Goal: Find specific page/section: Find specific page/section

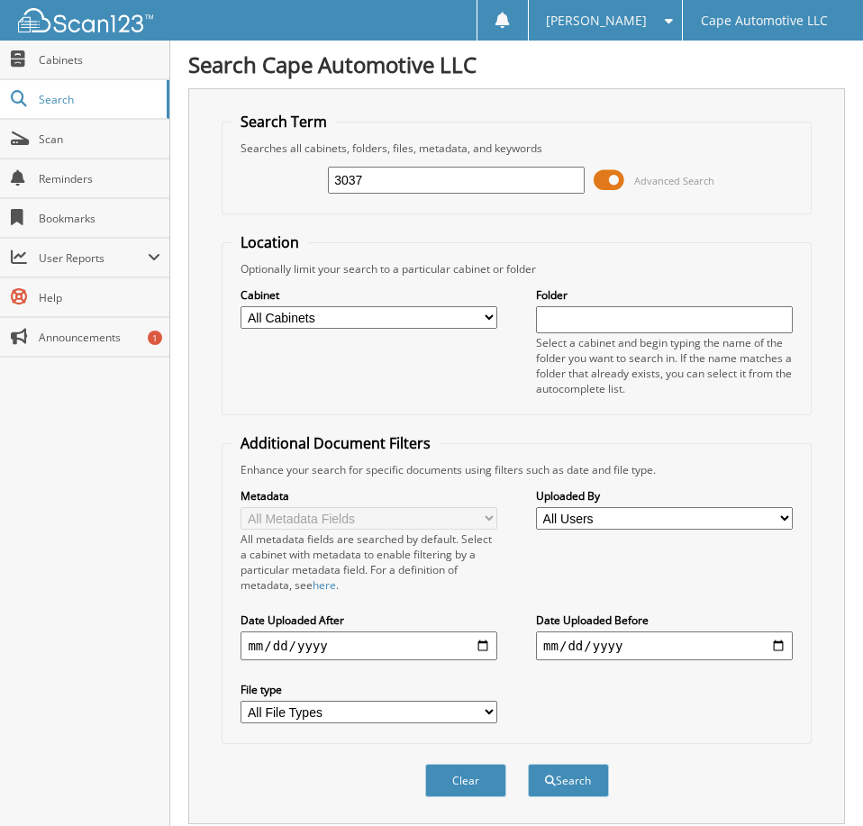
click at [373, 193] on input "3037" at bounding box center [456, 180] width 256 height 27
type input "06481"
click at [528, 764] on button "Search" at bounding box center [568, 780] width 81 height 33
click at [608, 190] on span at bounding box center [609, 180] width 31 height 27
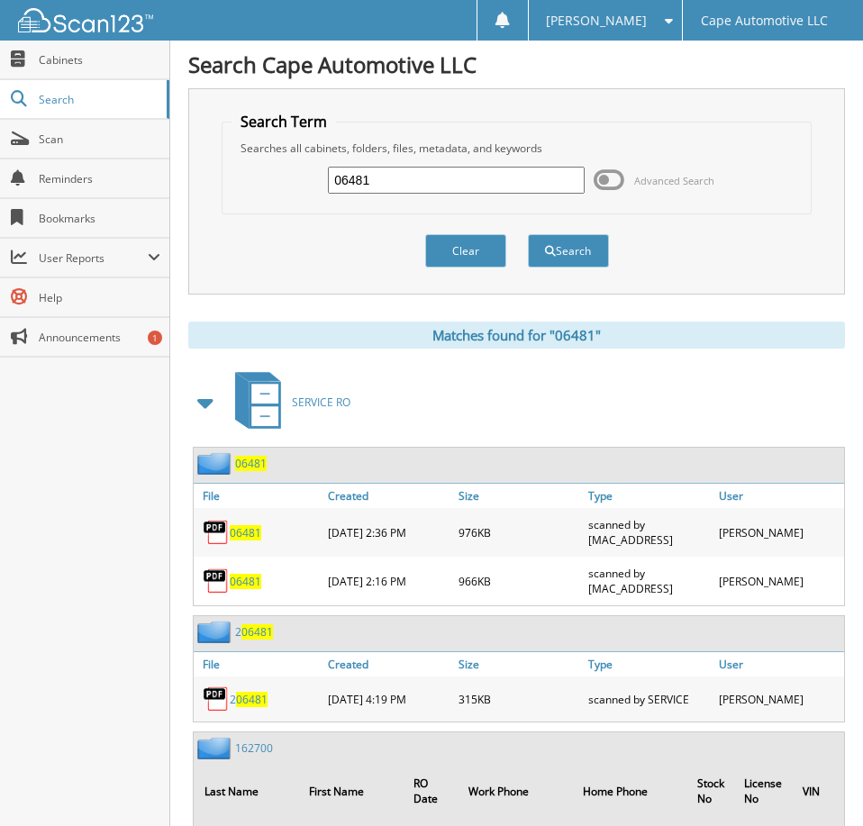
click at [247, 541] on span "06481" at bounding box center [246, 532] width 32 height 15
click at [471, 182] on input "06481" at bounding box center [456, 180] width 256 height 27
type input "06564"
click at [528, 234] on button "Search" at bounding box center [568, 250] width 81 height 33
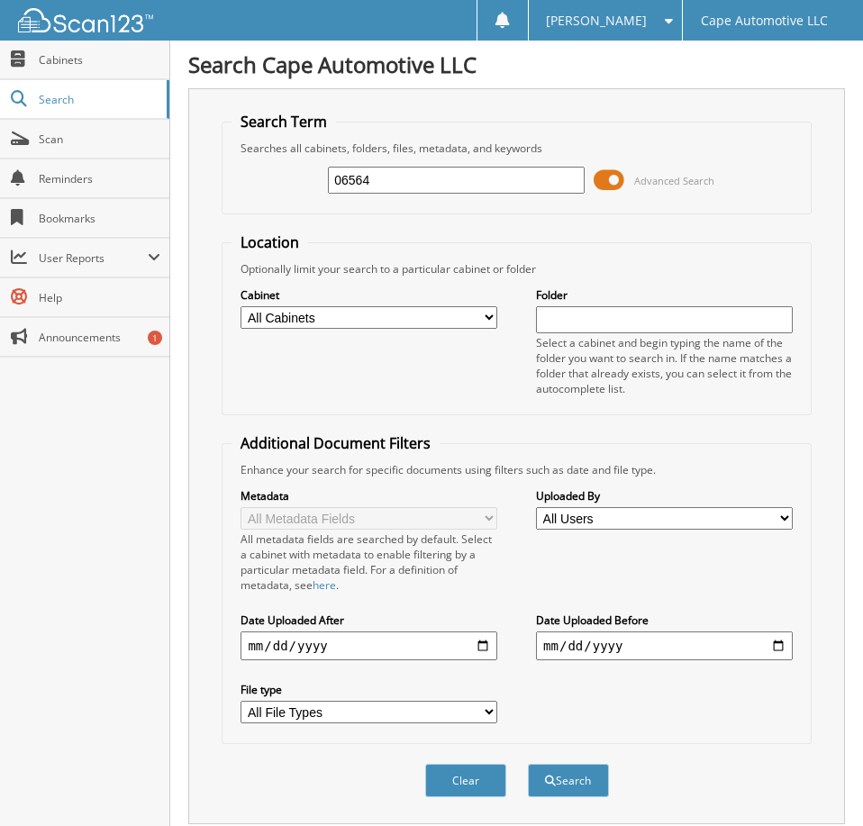
click at [607, 189] on span at bounding box center [609, 180] width 31 height 27
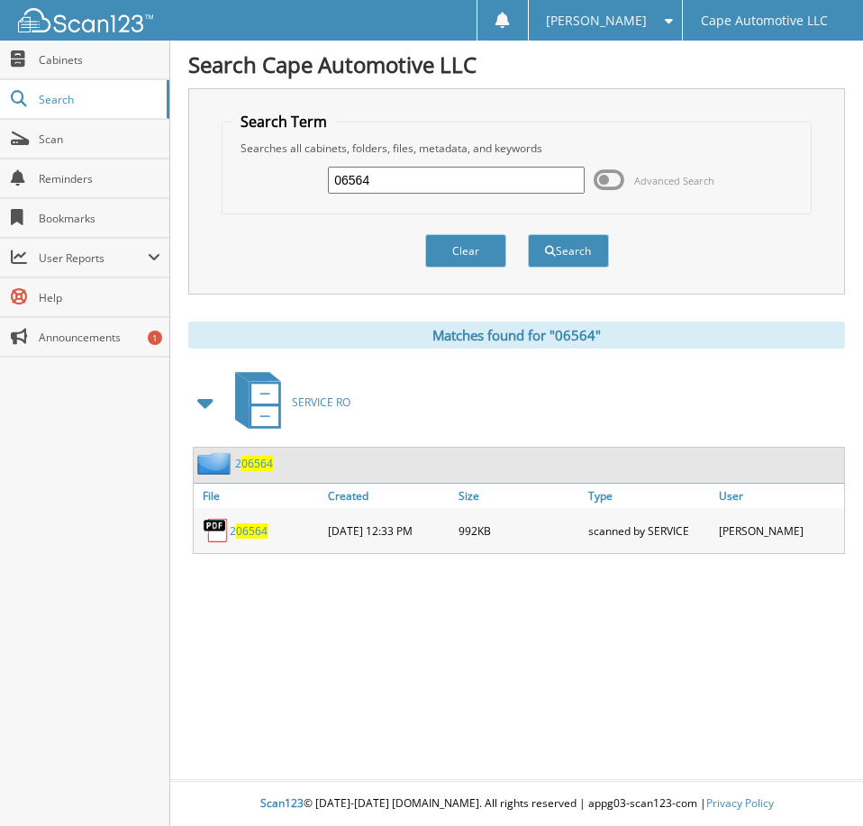
click at [450, 185] on input "06564" at bounding box center [456, 180] width 256 height 27
type input "06518"
click at [528, 234] on button "Search" at bounding box center [568, 250] width 81 height 33
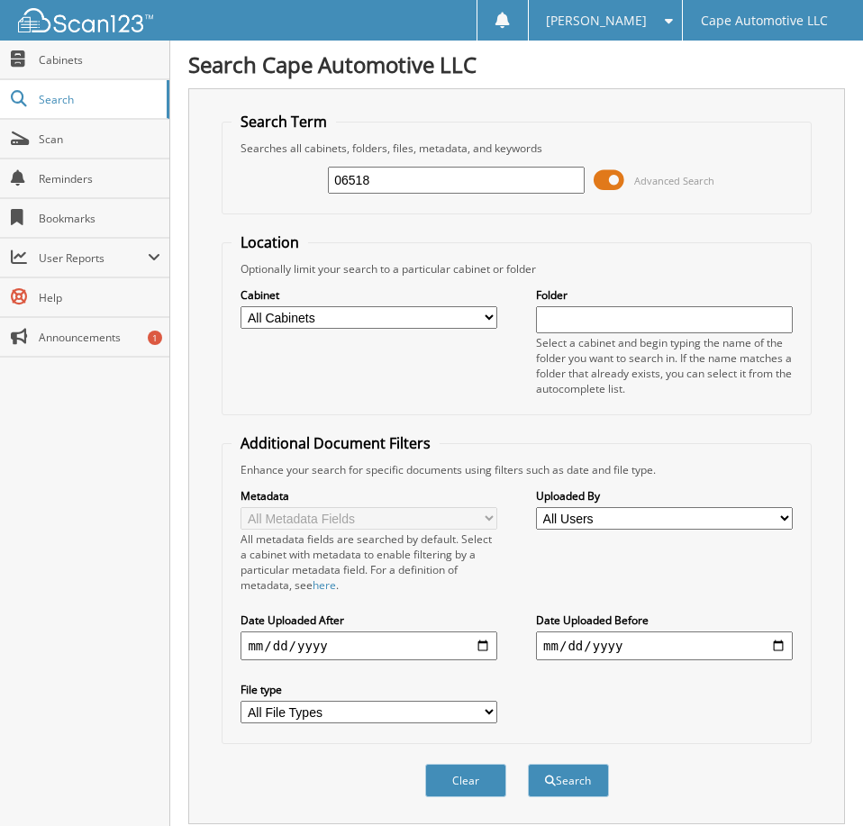
click at [612, 187] on span at bounding box center [609, 180] width 31 height 27
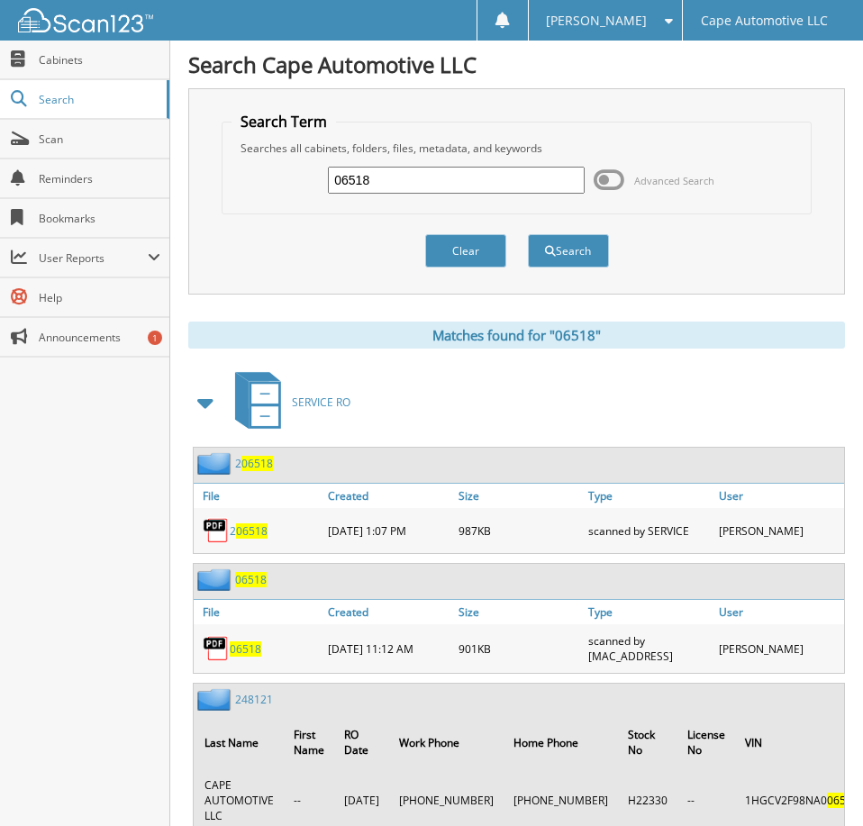
click at [248, 657] on span "06518" at bounding box center [246, 649] width 32 height 15
click at [447, 173] on div "06518 Advanced Search" at bounding box center [517, 180] width 570 height 49
click at [442, 188] on input "06518" at bounding box center [456, 180] width 256 height 27
type input "06530"
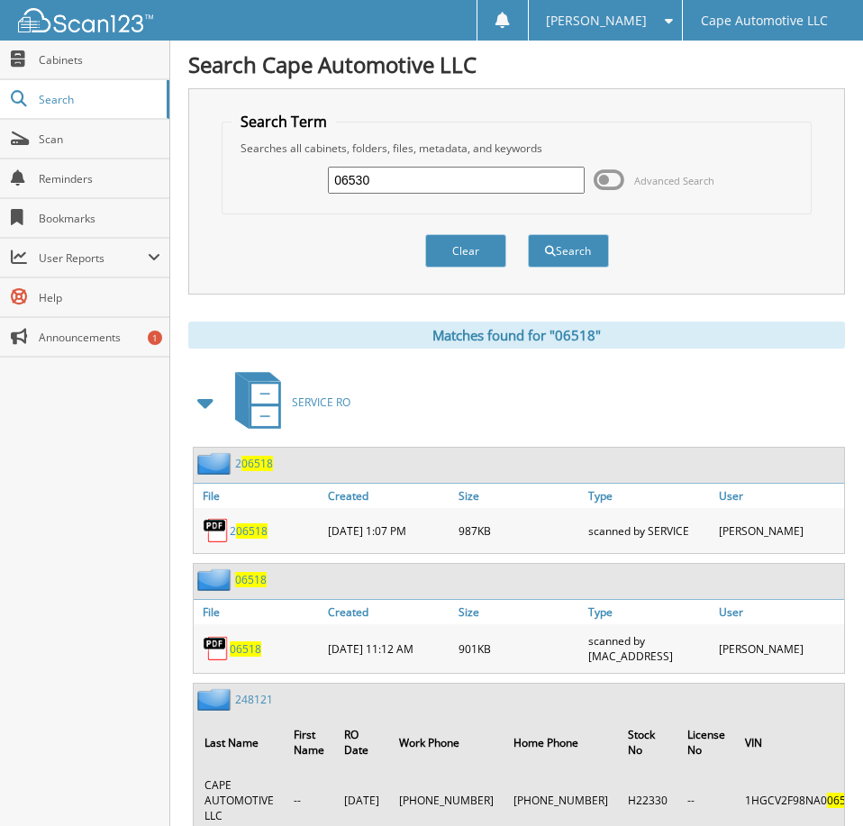
click at [528, 234] on button "Search" at bounding box center [568, 250] width 81 height 33
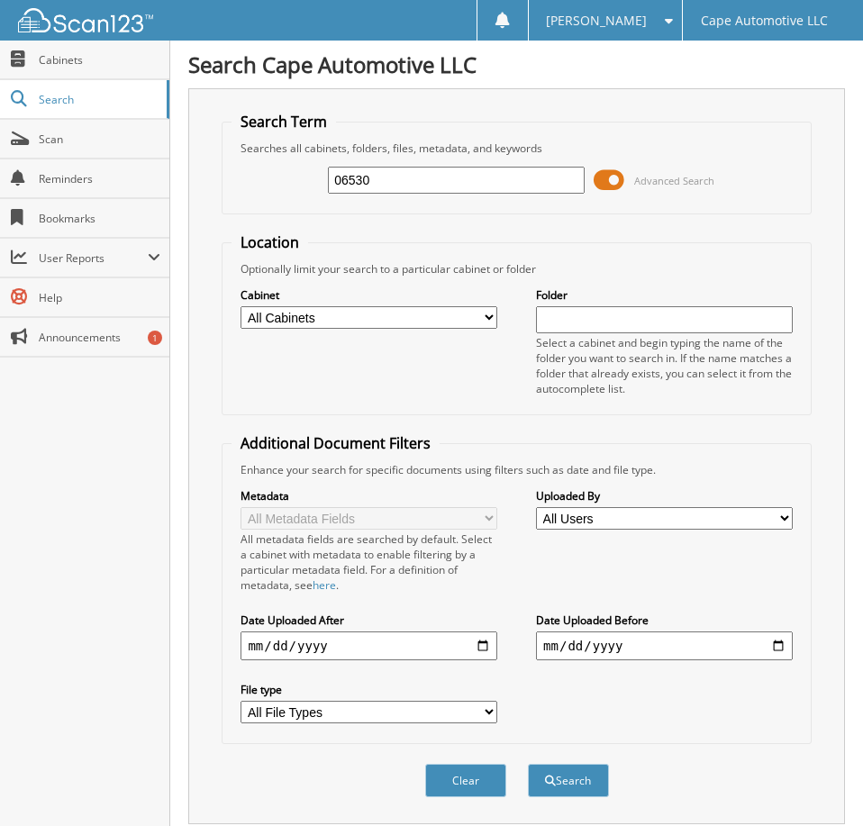
click at [610, 188] on span at bounding box center [609, 180] width 31 height 27
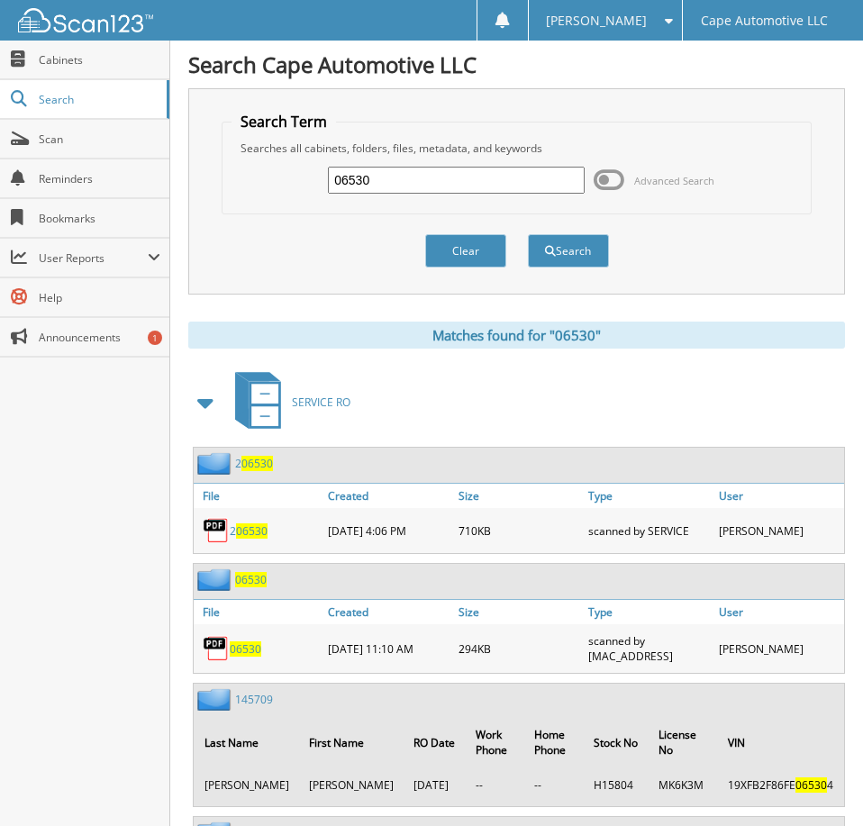
click at [251, 657] on span "06530" at bounding box center [246, 649] width 32 height 15
click at [435, 191] on input "06530" at bounding box center [456, 180] width 256 height 27
type input "06510"
click at [528, 234] on button "Search" at bounding box center [568, 250] width 81 height 33
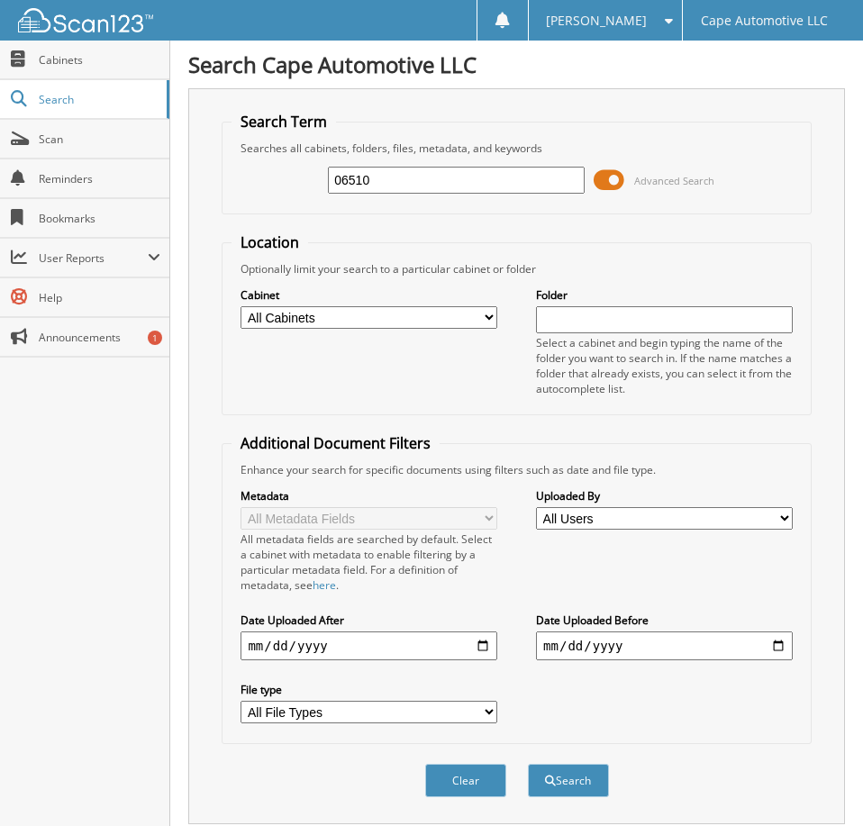
click at [618, 185] on span at bounding box center [609, 180] width 31 height 27
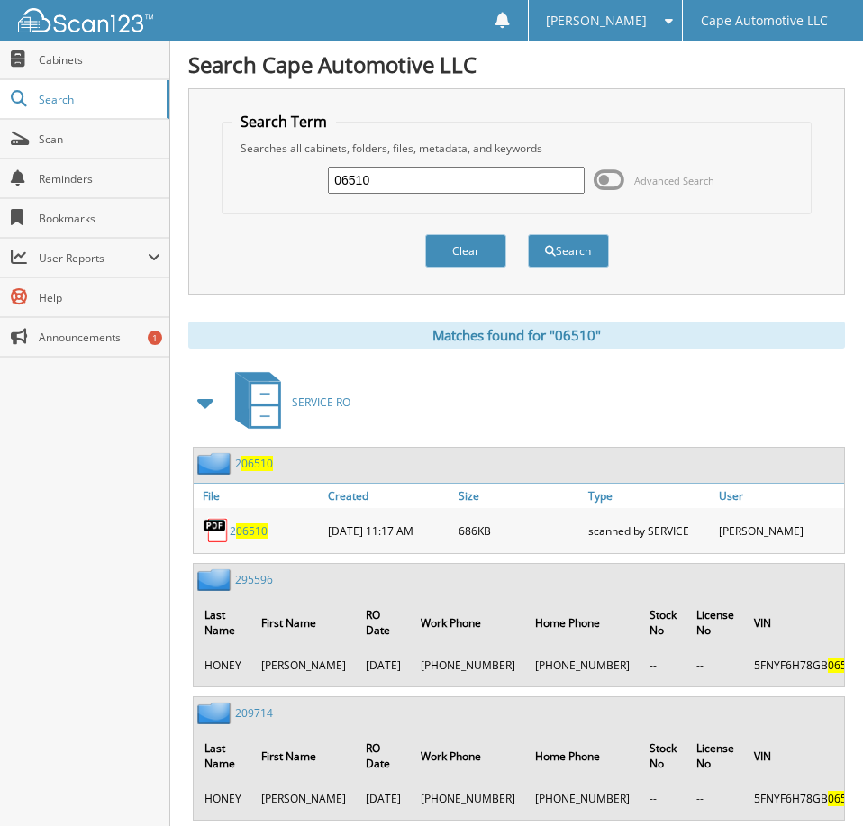
click at [423, 188] on input "06510" at bounding box center [456, 180] width 256 height 27
type input "06399"
click at [528, 234] on button "Search" at bounding box center [568, 250] width 81 height 33
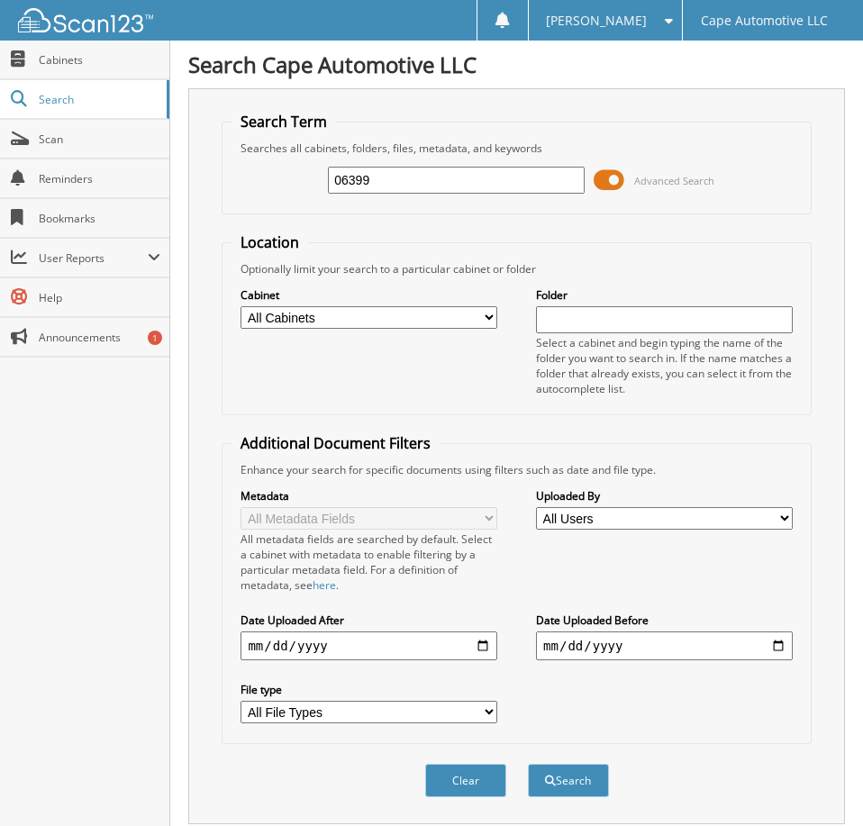
click at [609, 193] on span at bounding box center [609, 180] width 31 height 27
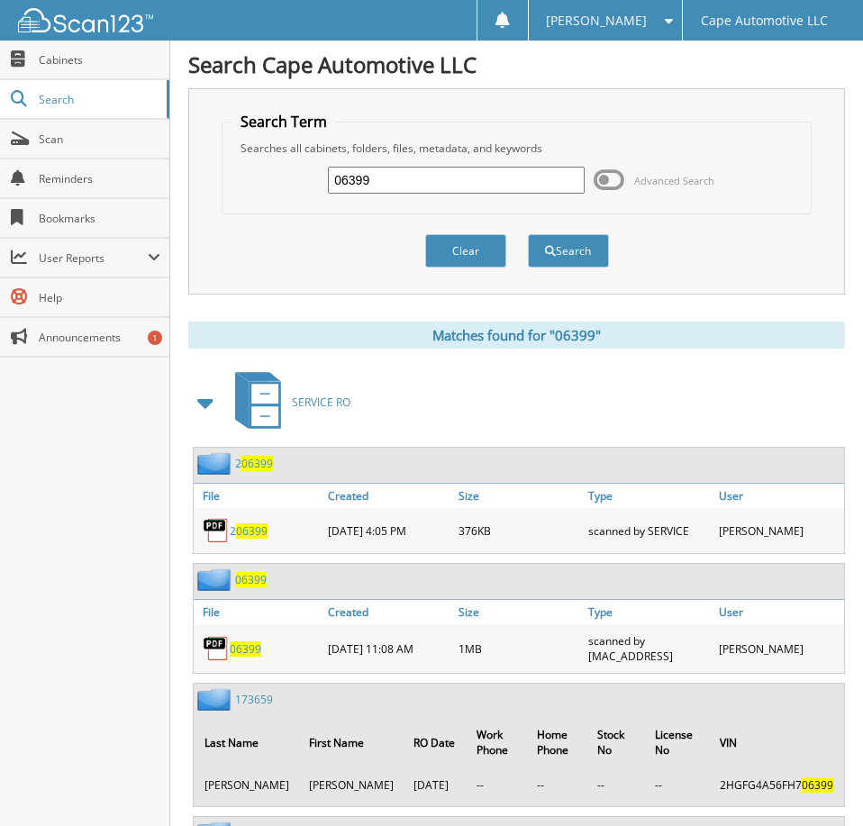
click at [246, 657] on span "06399" at bounding box center [246, 649] width 32 height 15
click at [386, 183] on input "06399" at bounding box center [456, 180] width 256 height 27
type input "06313"
click at [528, 234] on button "Search" at bounding box center [568, 250] width 81 height 33
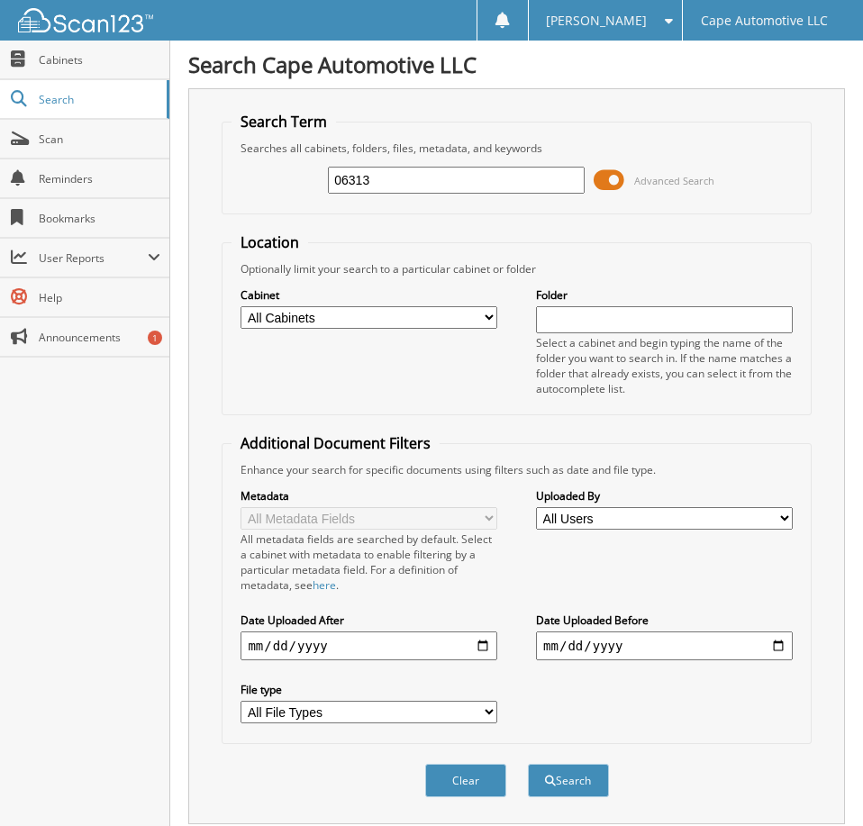
click at [605, 188] on span at bounding box center [609, 180] width 31 height 27
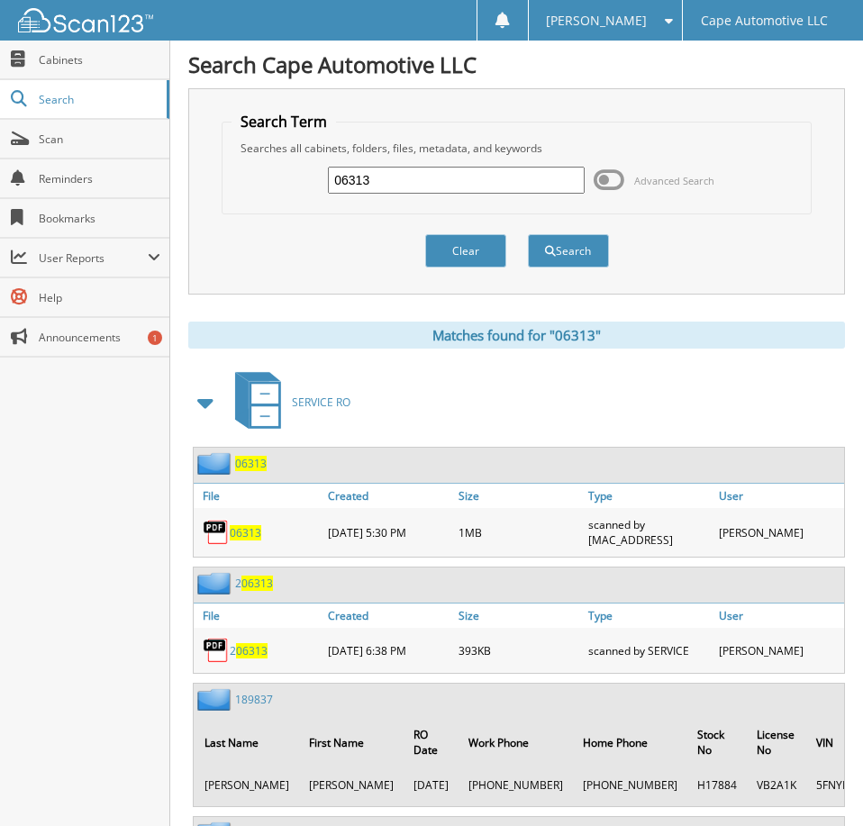
click at [249, 540] on span "06313" at bounding box center [246, 532] width 32 height 15
click at [424, 185] on input "06313" at bounding box center [456, 180] width 256 height 27
type input "06171"
click at [528, 234] on button "Search" at bounding box center [568, 250] width 81 height 33
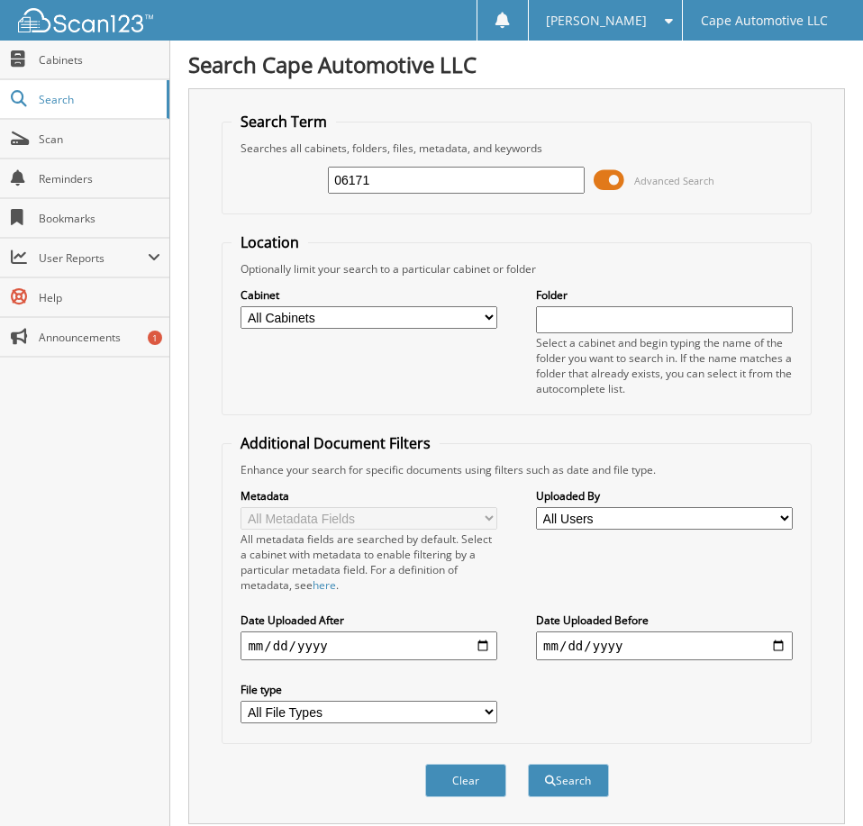
click at [616, 182] on span at bounding box center [609, 180] width 31 height 27
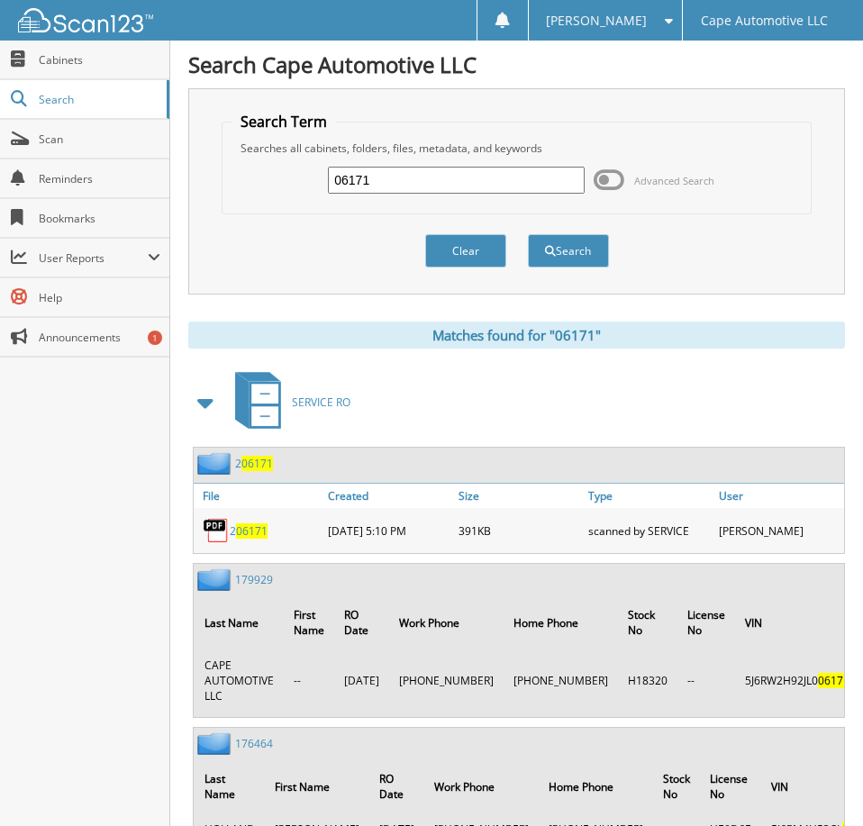
click at [454, 188] on input "06171" at bounding box center [456, 180] width 256 height 27
type input "06052"
click at [528, 234] on button "Search" at bounding box center [568, 250] width 81 height 33
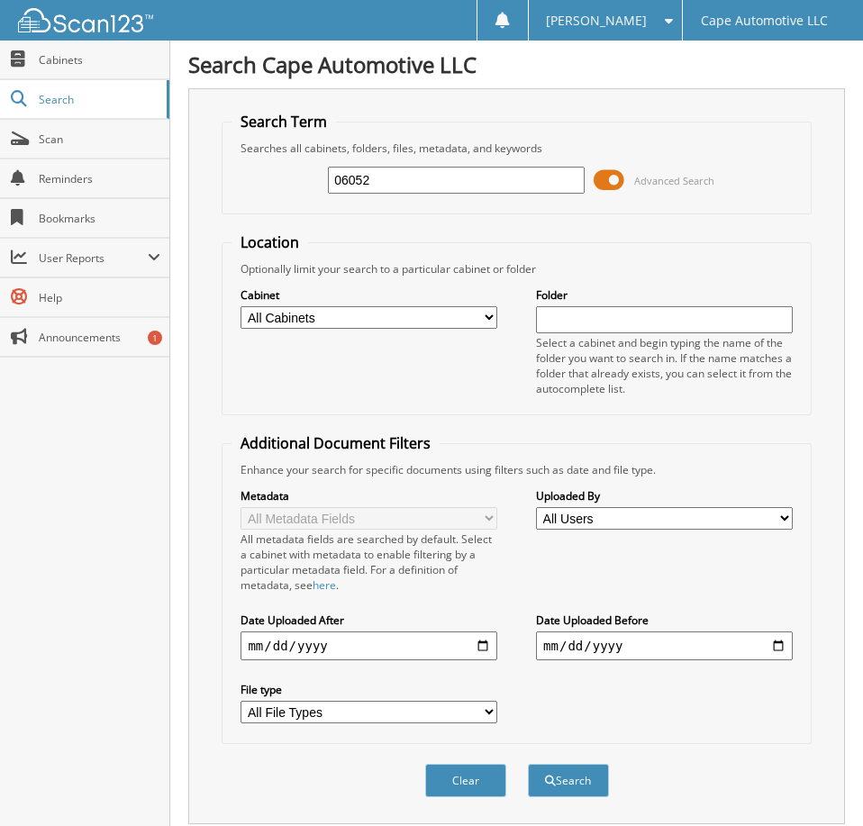
click at [612, 188] on span at bounding box center [609, 180] width 31 height 27
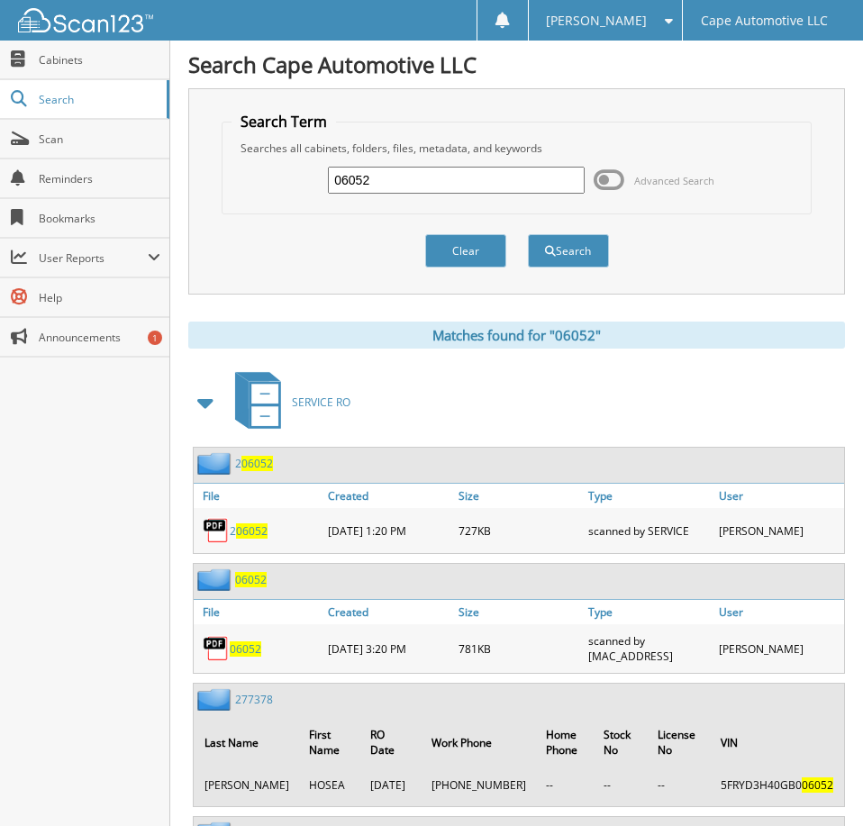
click at [255, 657] on span "06052" at bounding box center [246, 649] width 32 height 15
click at [634, 21] on span "[PERSON_NAME]" at bounding box center [596, 20] width 101 height 11
click at [647, 93] on link "Logout" at bounding box center [605, 88] width 153 height 32
